Goal: Find specific page/section: Find specific page/section

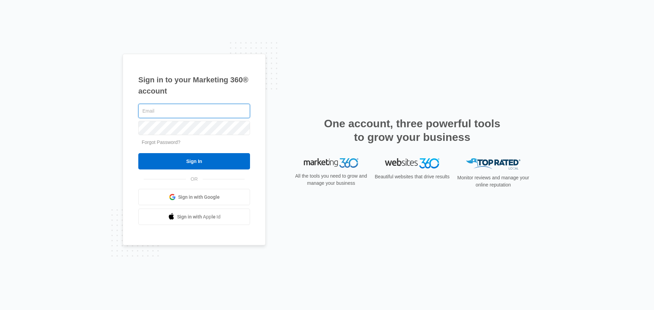
type input "[PERSON_NAME][EMAIL_ADDRESS][DOMAIN_NAME]"
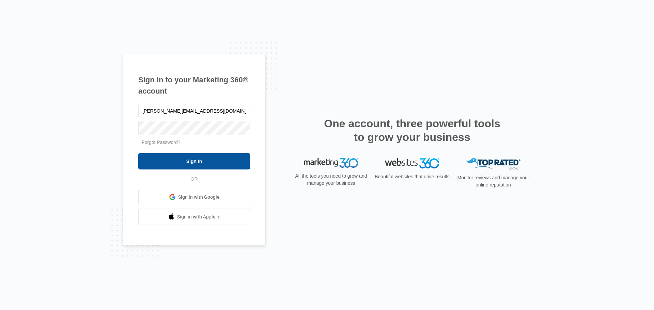
click at [182, 163] on input "Sign In" at bounding box center [194, 161] width 112 height 16
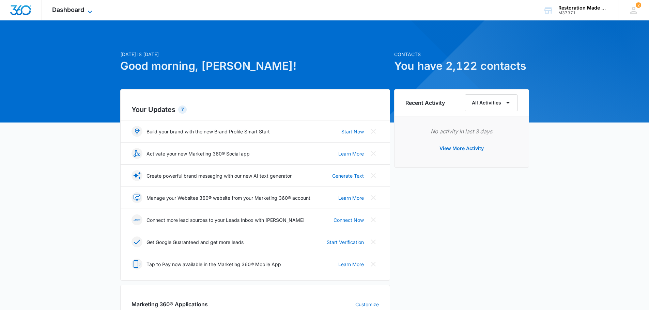
click at [79, 12] on span "Dashboard" at bounding box center [68, 9] width 32 height 7
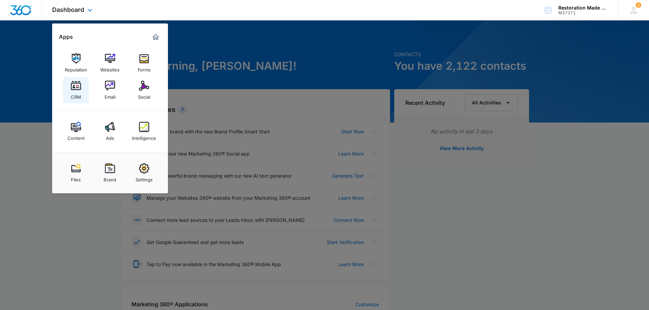
click at [78, 83] on img at bounding box center [76, 86] width 10 height 10
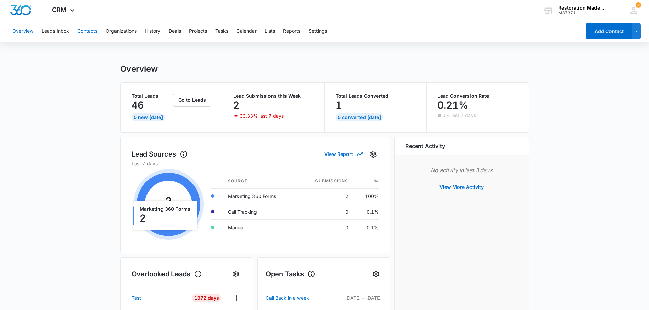
click at [93, 29] on button "Contacts" at bounding box center [87, 31] width 20 height 22
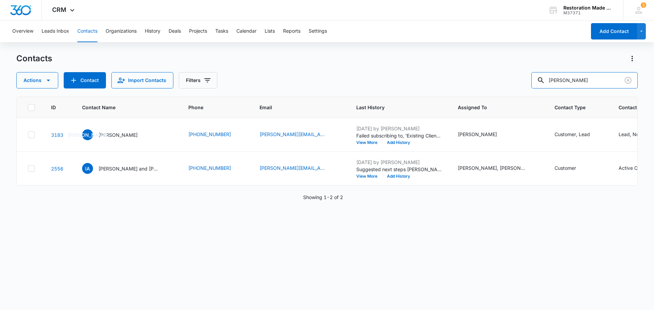
drag, startPoint x: 585, startPoint y: 86, endPoint x: 520, endPoint y: 84, distance: 64.8
click at [520, 84] on div "Actions Contact Import Contacts Filters ian" at bounding box center [327, 80] width 622 height 16
type input "pristine"
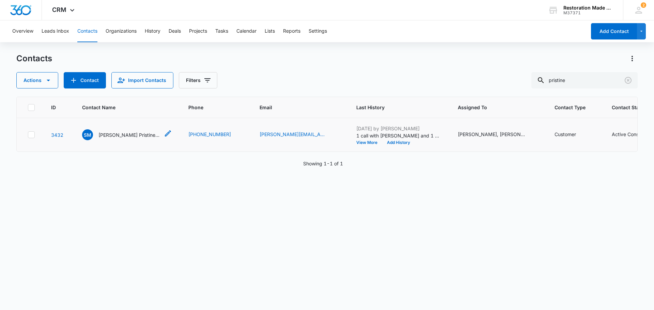
click at [147, 136] on p "Shawn Mazique Pristine Restoration" at bounding box center [128, 135] width 61 height 7
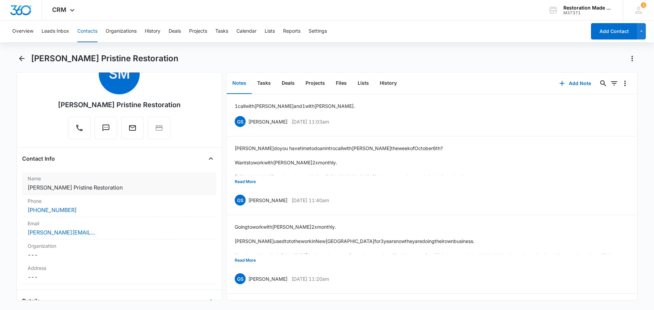
scroll to position [68, 0]
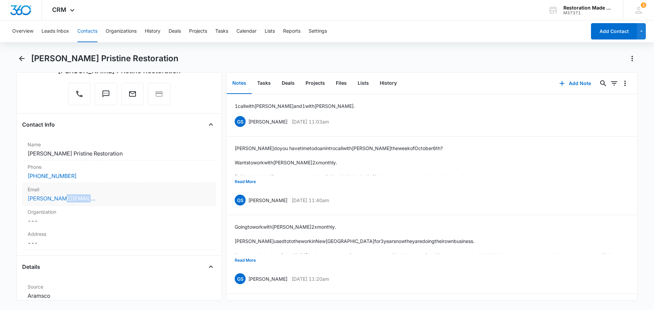
drag, startPoint x: 109, startPoint y: 200, endPoint x: 62, endPoint y: 200, distance: 47.7
click at [62, 200] on div "shawn.maziquesr@gmail.com" at bounding box center [119, 199] width 183 height 8
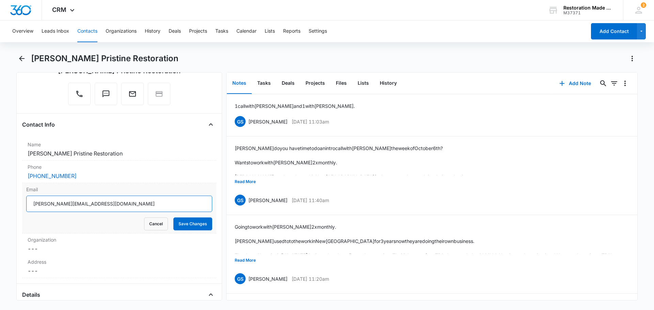
drag, startPoint x: 32, startPoint y: 206, endPoint x: 112, endPoint y: 204, distance: 80.8
click at [112, 204] on input "shawn.maziquesr@gmail.com" at bounding box center [119, 204] width 186 height 16
click at [163, 65] on div "Shawn Mazique Pristine Restoration" at bounding box center [327, 62] width 622 height 19
